Goal: Task Accomplishment & Management: Manage account settings

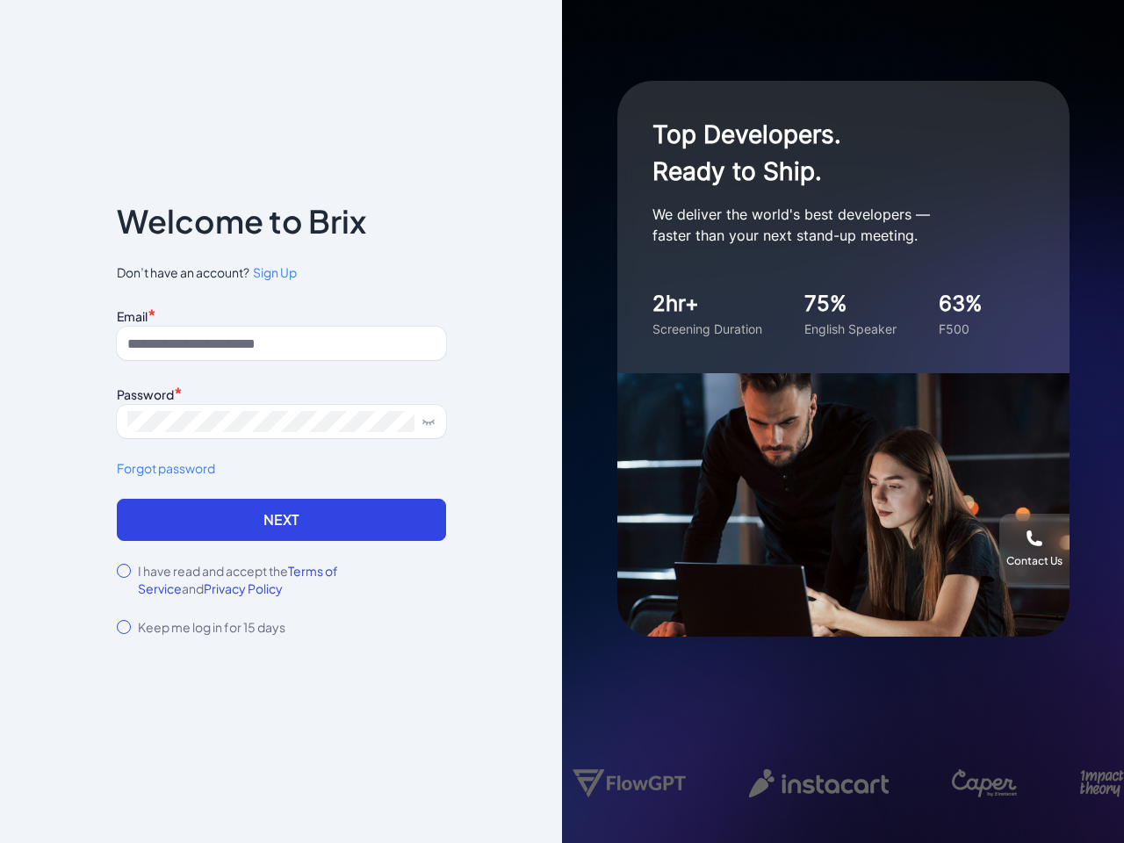
click at [562, 422] on div "Top Developers. Ready to Ship. We deliver the world's best developers — faster …" at bounding box center [843, 421] width 562 height 843
click at [429, 422] on icon at bounding box center [429, 422] width 14 height 14
click at [281, 468] on link "Forgot password" at bounding box center [281, 468] width 329 height 18
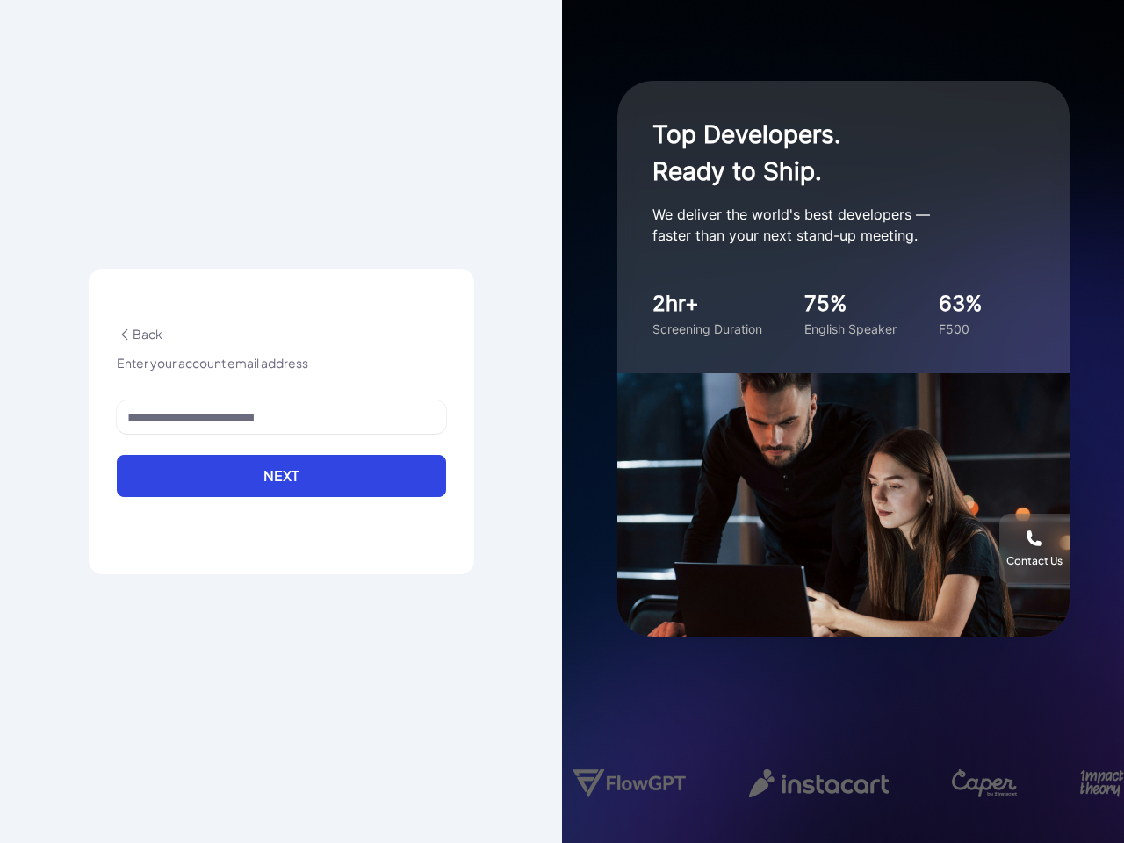
click at [281, 520] on div "Back Enter your account email address Next" at bounding box center [282, 422] width 386 height 306
click at [336, 571] on div "Back Enter your account email address Next" at bounding box center [282, 422] width 386 height 306
click at [177, 589] on div "Back Enter your account email address Next" at bounding box center [281, 421] width 562 height 843
click at [1035, 549] on div "Contact Us" at bounding box center [1035, 549] width 70 height 39
